Goal: Task Accomplishment & Management: Manage account settings

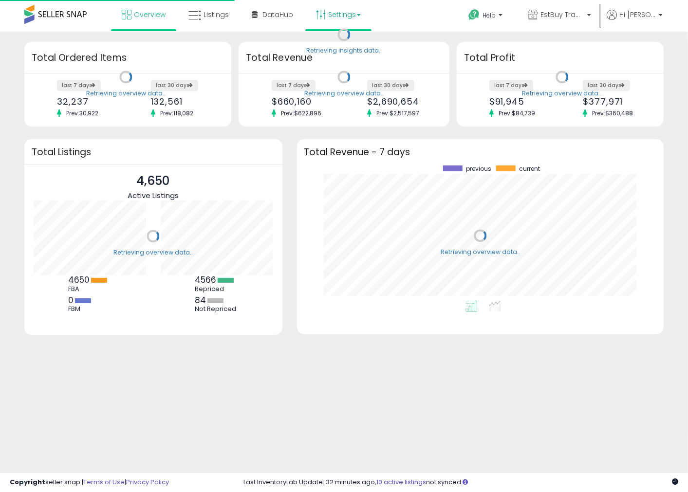
click at [341, 16] on link "Settings" at bounding box center [338, 14] width 59 height 29
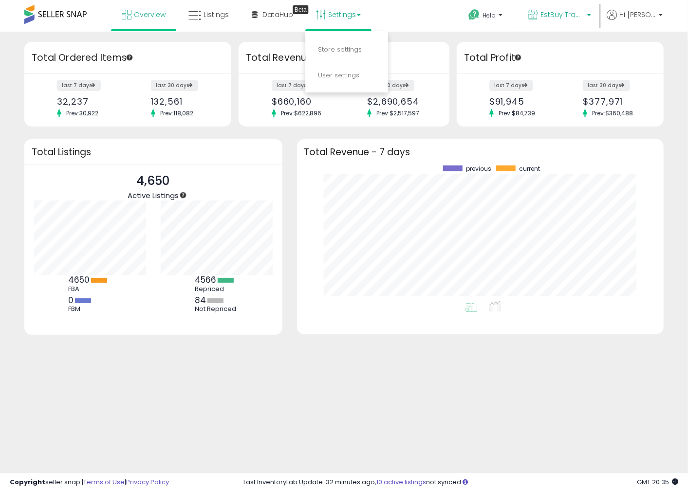
click at [561, 13] on span "EstBuy Trading" at bounding box center [562, 15] width 44 height 10
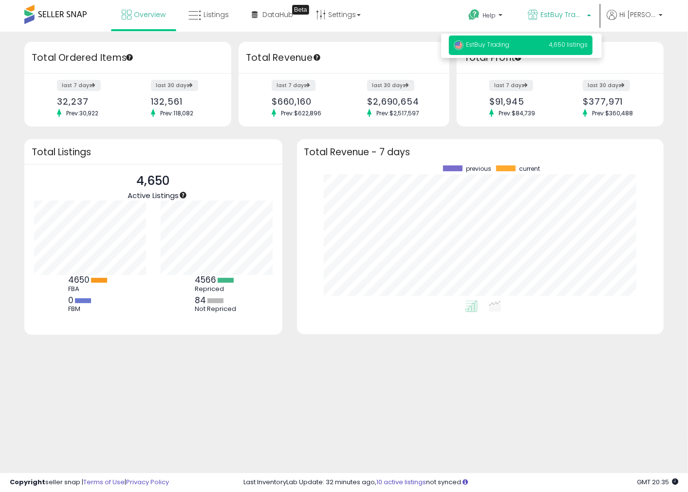
click at [427, 18] on div "Overview Listings Beta" at bounding box center [220, 20] width 454 height 41
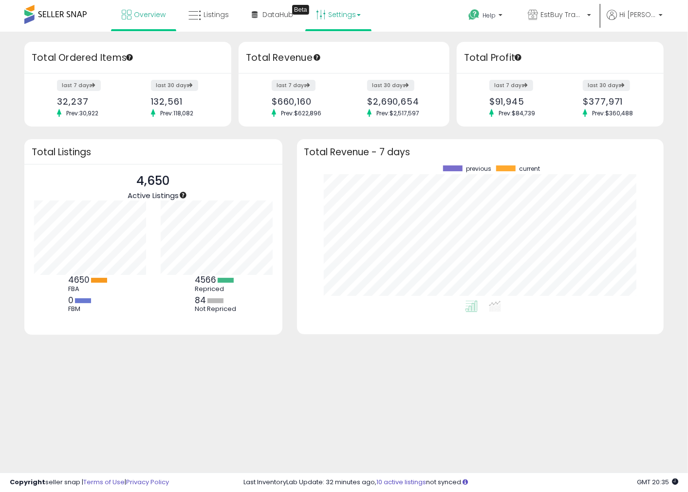
click at [352, 16] on link "Settings" at bounding box center [338, 14] width 59 height 29
click at [652, 15] on span "Hi [PERSON_NAME]" at bounding box center [637, 15] width 37 height 10
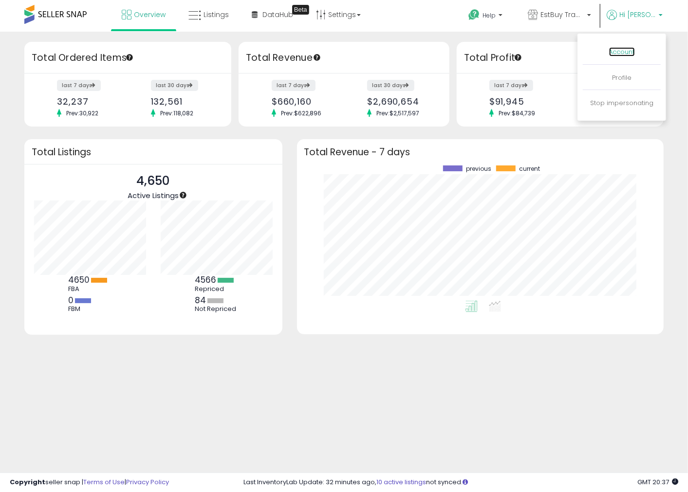
click at [624, 49] on link "Account" at bounding box center [622, 51] width 26 height 9
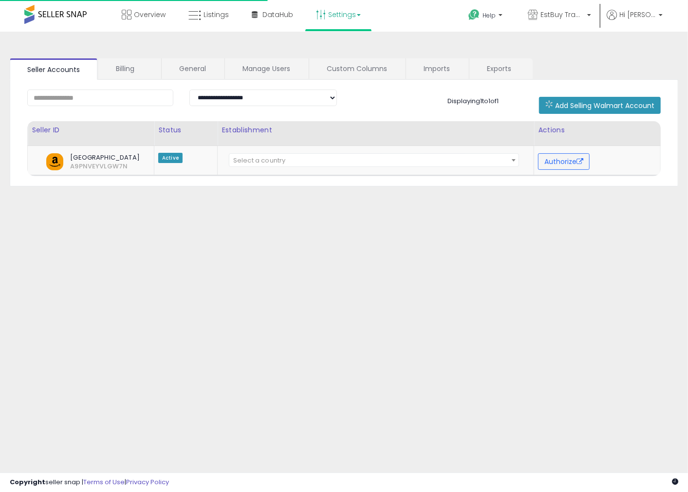
click at [340, 16] on link "Settings" at bounding box center [338, 14] width 59 height 29
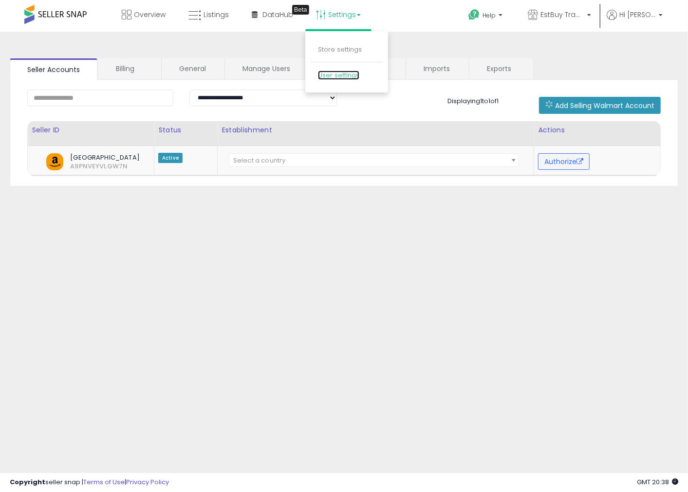
click at [345, 72] on link "User settings" at bounding box center [338, 75] width 41 height 9
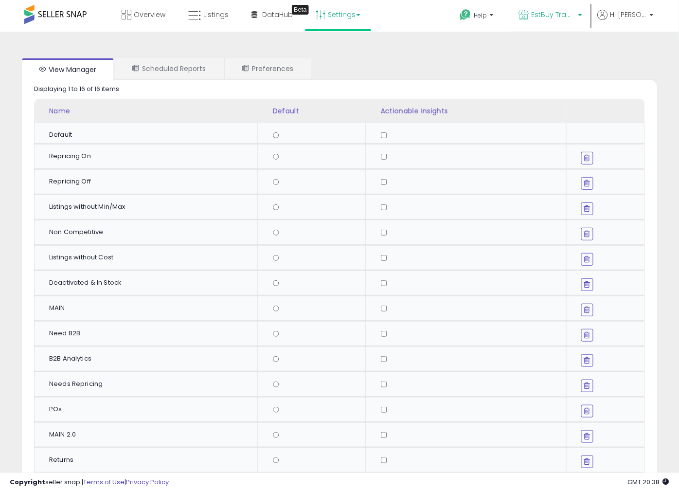
click at [565, 16] on span "EstBuy Trading" at bounding box center [554, 15] width 44 height 10
click at [566, 14] on span "EstBuy Trading" at bounding box center [554, 15] width 44 height 10
click at [417, 53] on div "View Manager Scheduled Reports Preferences Retrieving graph data.. Displaying 1…" at bounding box center [340, 314] width 660 height 527
click at [357, 17] on link "Settings" at bounding box center [338, 14] width 59 height 29
click at [207, 46] on div "View Manager Scheduled Reports Preferences Retrieving graph data.. Displaying 1…" at bounding box center [340, 326] width 670 height 571
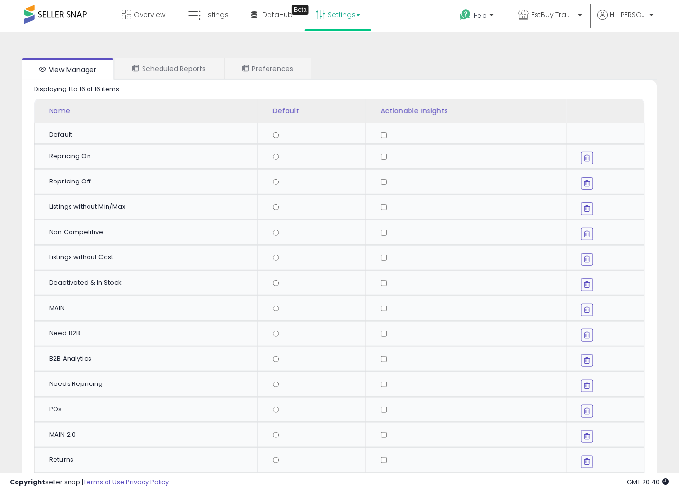
click at [355, 16] on link "Settings" at bounding box center [338, 14] width 59 height 29
click at [440, 51] on div "View Manager Scheduled Reports Preferences Retrieving graph data.. Displaying 1…" at bounding box center [340, 314] width 660 height 527
click at [356, 18] on link "Settings" at bounding box center [338, 14] width 59 height 29
click at [407, 52] on div "View Manager Scheduled Reports Preferences Retrieving graph data.. Displaying 1…" at bounding box center [340, 314] width 660 height 527
click at [352, 15] on link "Settings" at bounding box center [338, 14] width 59 height 29
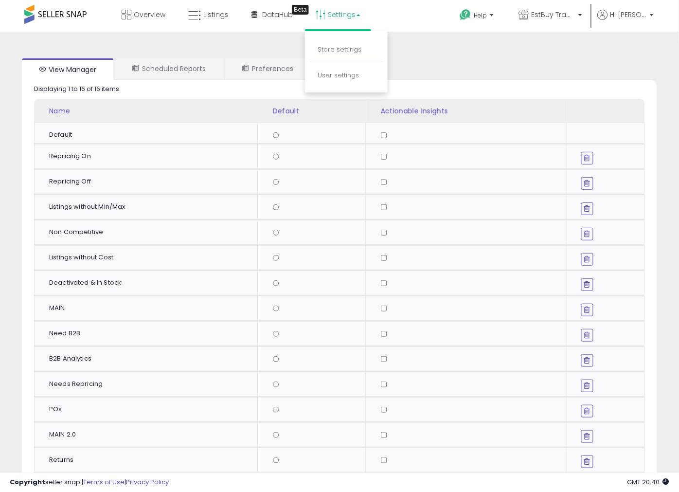
click at [439, 49] on div "View Manager Scheduled Reports Preferences Retrieving graph data.. Displaying 1…" at bounding box center [340, 326] width 670 height 571
click at [348, 15] on link "Settings" at bounding box center [338, 14] width 59 height 29
click at [421, 39] on div "View Manager Scheduled Reports Preferences Retrieving graph data.. Displaying 1…" at bounding box center [339, 334] width 679 height 605
click at [353, 17] on link "Settings" at bounding box center [338, 14] width 59 height 29
click at [396, 57] on div "View Manager Scheduled Reports Preferences Retrieving graph data.. Displaying 1…" at bounding box center [340, 314] width 660 height 527
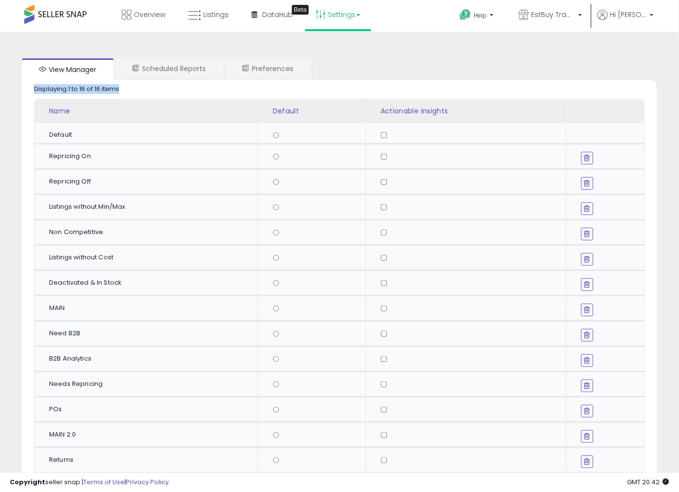
drag, startPoint x: 131, startPoint y: 89, endPoint x: 35, endPoint y: 89, distance: 96.4
click at [35, 89] on div "Displaying 1 to 16 of 16 items Name Default" at bounding box center [340, 302] width 636 height 444
click at [117, 89] on div "Displaying 1 to 16 of 16 items" at bounding box center [76, 89] width 85 height 9
drag, startPoint x: 129, startPoint y: 86, endPoint x: 36, endPoint y: 89, distance: 93.5
click at [36, 89] on div "Displaying 1 to 16 of 16 items Name Default" at bounding box center [340, 302] width 636 height 444
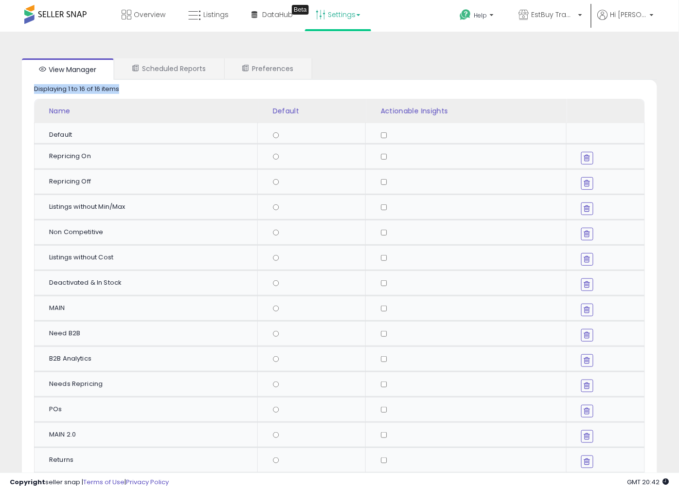
click at [119, 88] on div "Displaying 1 to 16 of 16 items" at bounding box center [76, 89] width 85 height 9
drag, startPoint x: 126, startPoint y: 88, endPoint x: 35, endPoint y: 89, distance: 91.0
click at [35, 89] on div "Displaying 1 to 16 of 16 items Name Default" at bounding box center [340, 302] width 636 height 444
click at [145, 89] on div "Displaying 1 to 16 of 16 items Name Default" at bounding box center [340, 302] width 636 height 444
drag, startPoint x: 145, startPoint y: 89, endPoint x: 35, endPoint y: 89, distance: 110.0
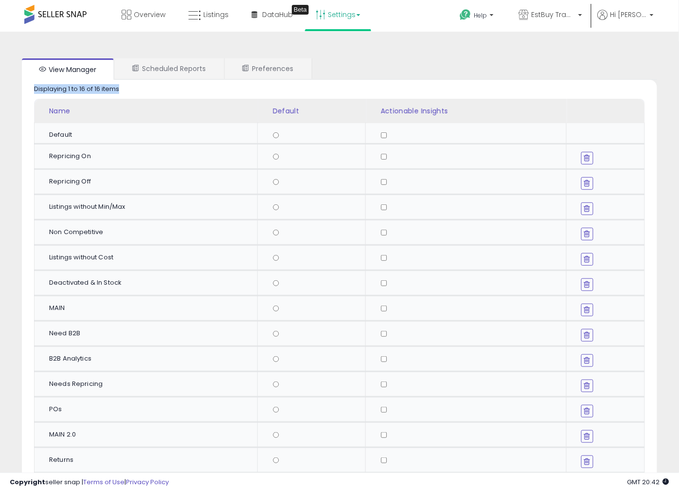
click at [35, 89] on div "Displaying 1 to 16 of 16 items Name Default" at bounding box center [340, 302] width 636 height 444
click at [125, 91] on div "Displaying 1 to 16 of 16 items Name Default" at bounding box center [340, 302] width 636 height 444
drag, startPoint x: 125, startPoint y: 89, endPoint x: 33, endPoint y: 89, distance: 92.0
click at [33, 89] on div "Displaying 1 to 16 of 16 items Name Default" at bounding box center [340, 302] width 636 height 444
click at [34, 88] on div "Displaying 1 to 16 of 16 items" at bounding box center [76, 89] width 85 height 9
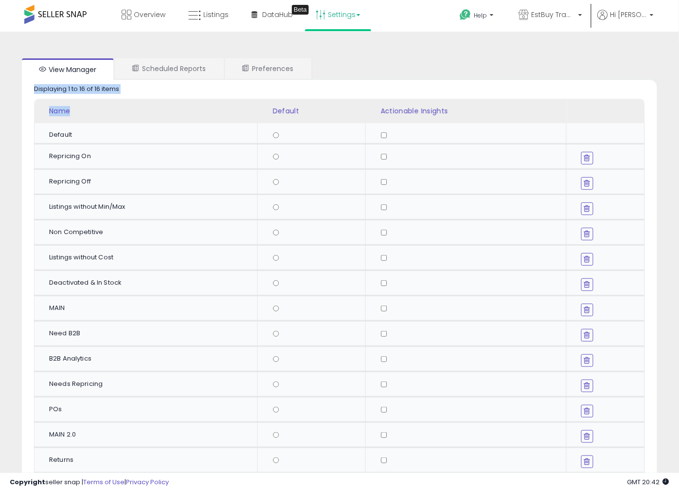
drag, startPoint x: 34, startPoint y: 88, endPoint x: 128, endPoint y: 81, distance: 94.2
click at [128, 81] on div "Displaying 1 to 16 of 16 items Name Default" at bounding box center [340, 302] width 636 height 444
click at [128, 86] on div "Displaying 1 to 16 of 16 items Name Default" at bounding box center [340, 302] width 636 height 444
drag, startPoint x: 129, startPoint y: 89, endPoint x: 35, endPoint y: 88, distance: 94.4
click at [35, 88] on div "Displaying 1 to 16 of 16 items Name Default" at bounding box center [340, 302] width 636 height 444
